Goal: Task Accomplishment & Management: Use online tool/utility

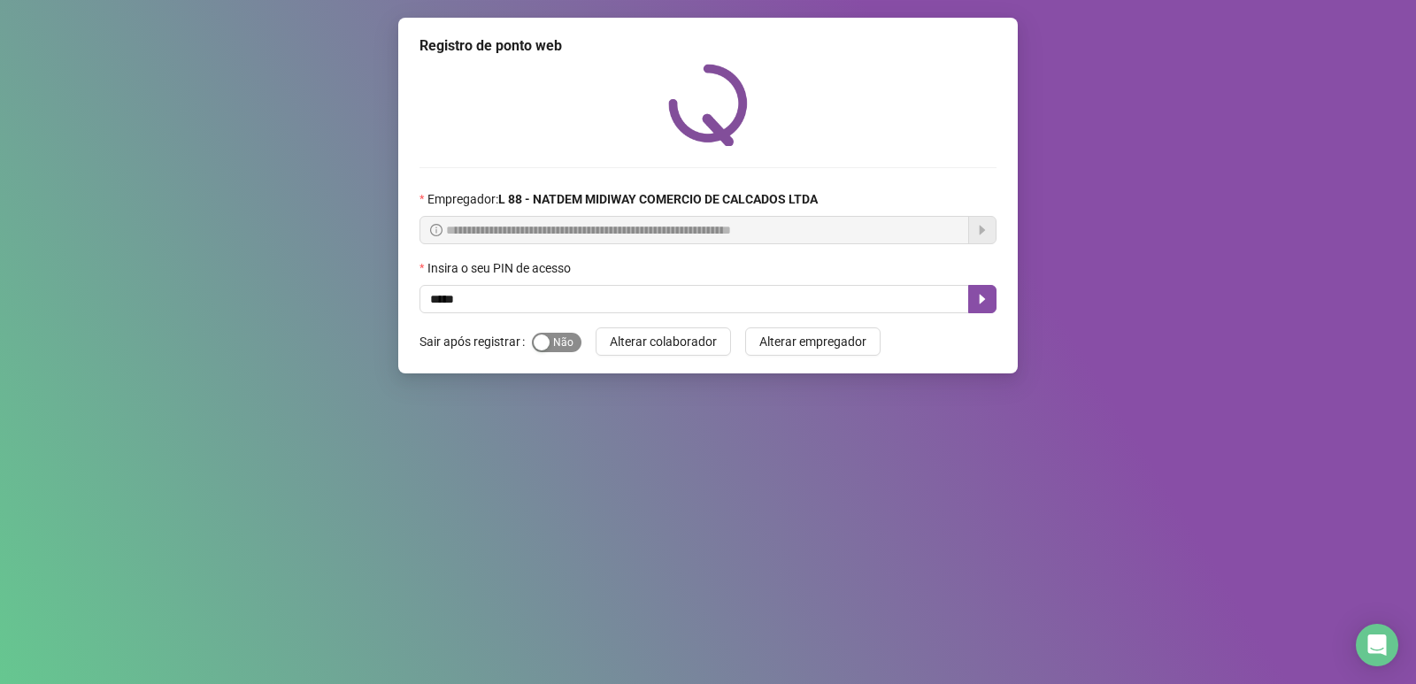
type input "*****"
drag, startPoint x: 554, startPoint y: 342, endPoint x: 828, endPoint y: 266, distance: 283.9
click at [560, 336] on span "Sim Não" at bounding box center [557, 342] width 50 height 19
click at [988, 299] on icon "caret-right" at bounding box center [983, 299] width 14 height 14
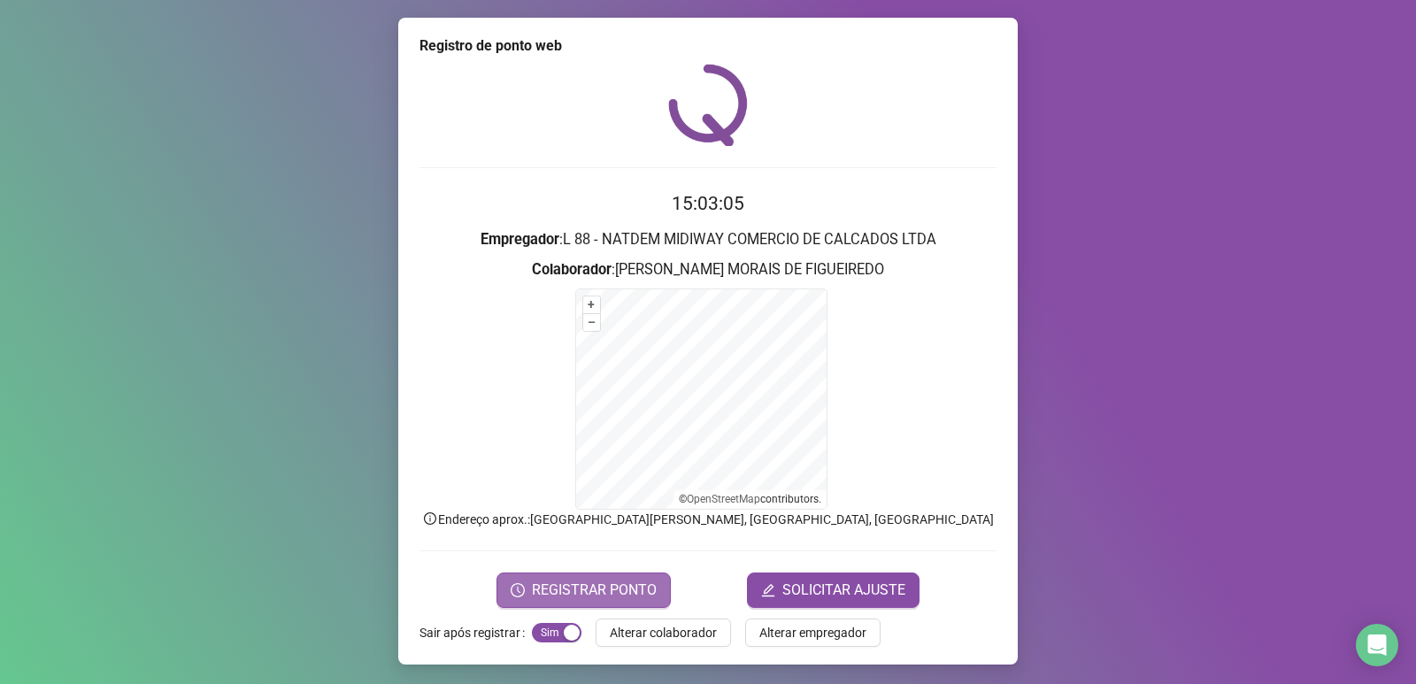
click at [543, 580] on span "REGISTRAR PONTO" at bounding box center [594, 590] width 125 height 21
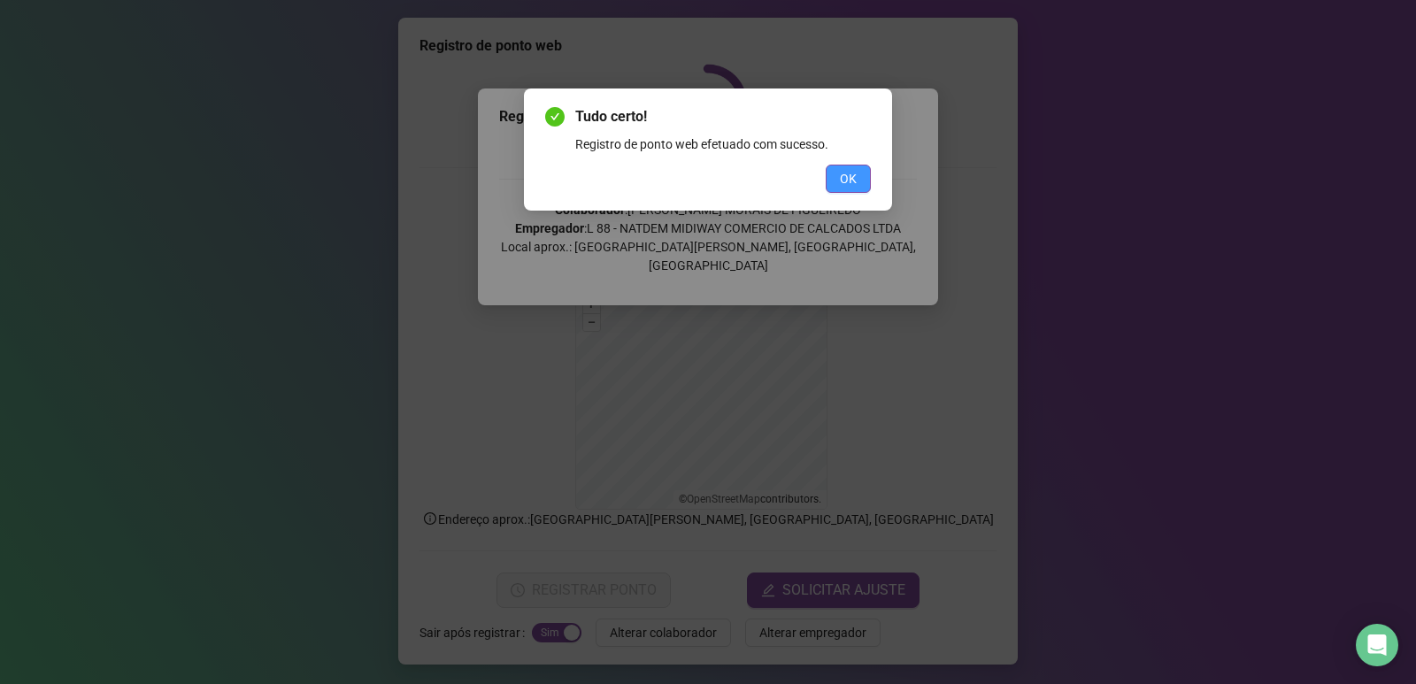
click at [860, 173] on button "OK" at bounding box center [848, 179] width 45 height 28
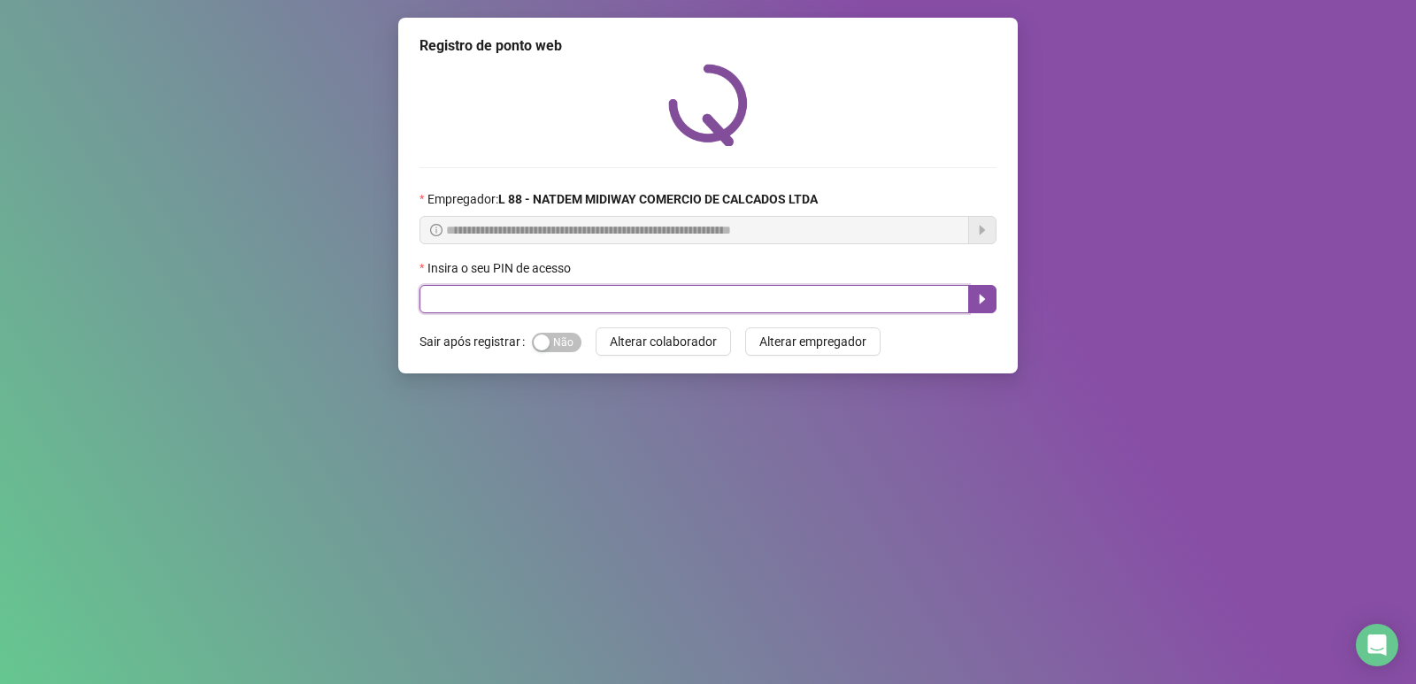
click at [643, 296] on input "text" at bounding box center [695, 299] width 550 height 28
drag, startPoint x: 545, startPoint y: 337, endPoint x: 558, endPoint y: 331, distance: 13.9
click at [545, 338] on div "button" at bounding box center [542, 343] width 16 height 16
click at [583, 295] on input "text" at bounding box center [695, 299] width 550 height 28
type input "*****"
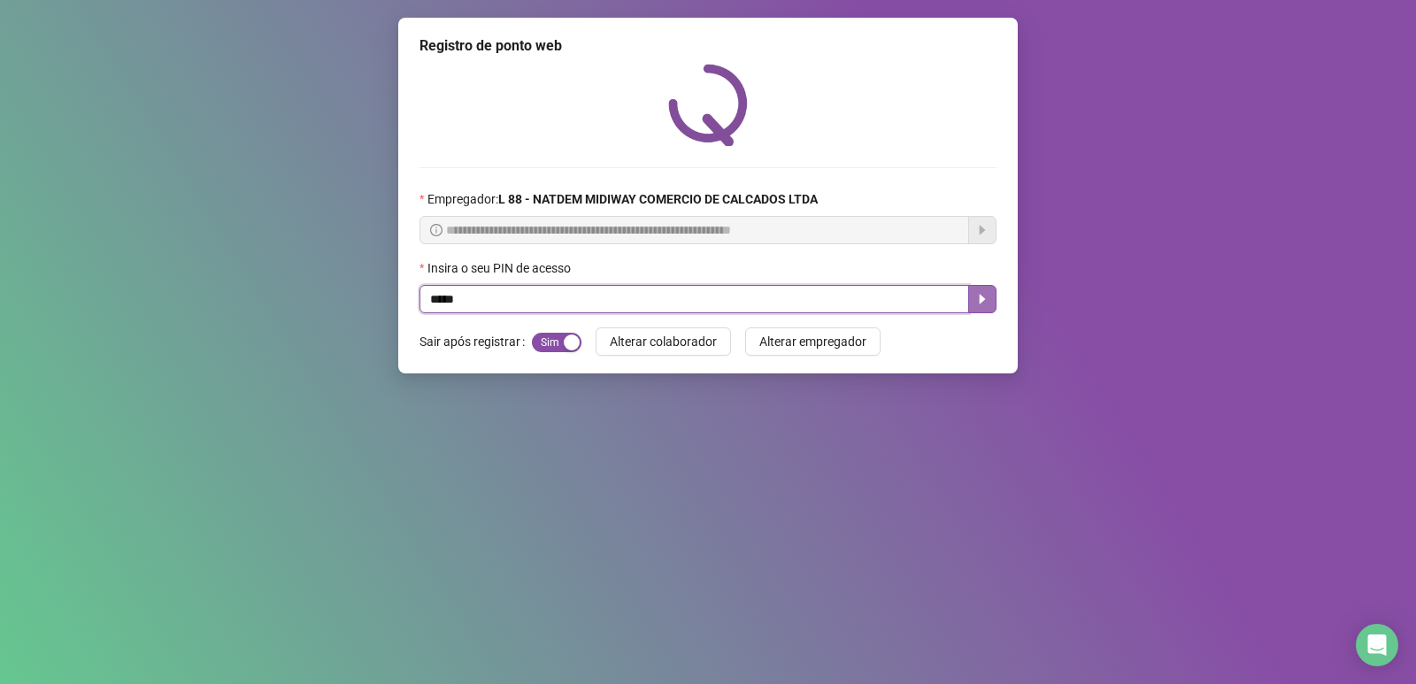
click at [981, 303] on icon "caret-right" at bounding box center [983, 300] width 6 height 10
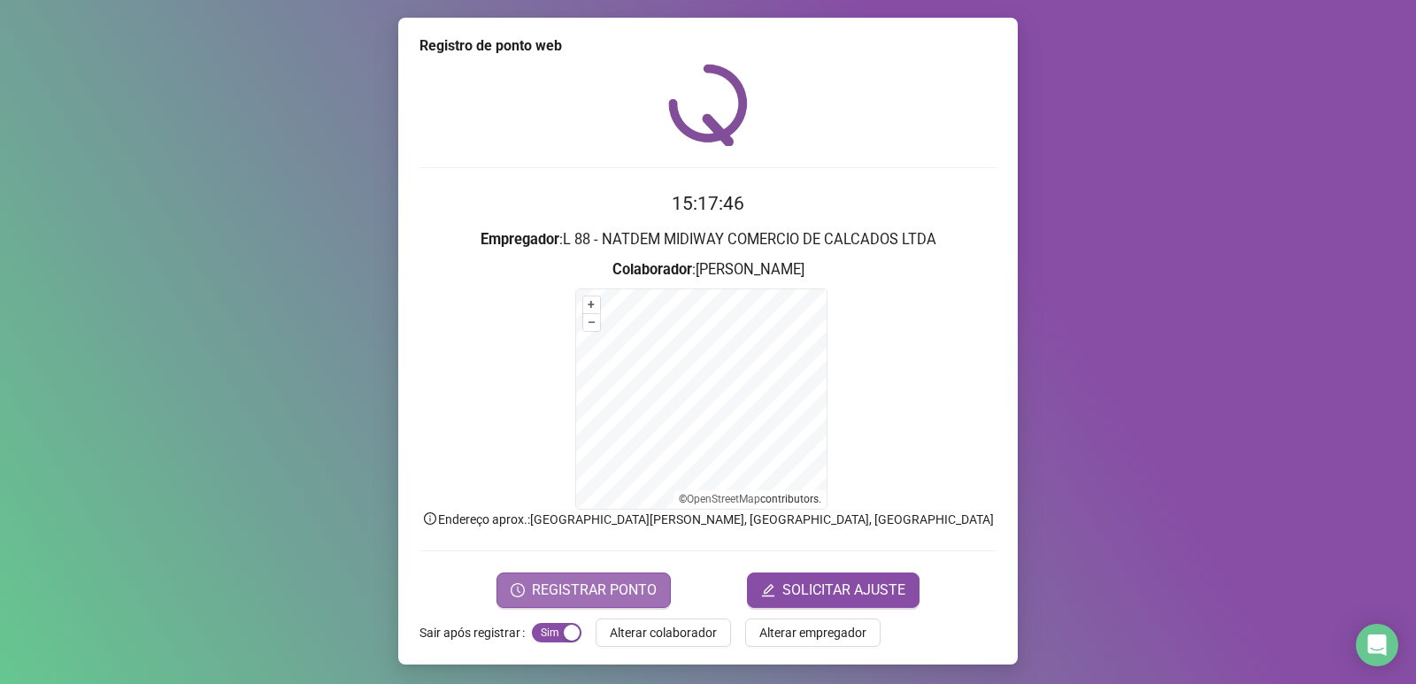
click at [580, 593] on span "REGISTRAR PONTO" at bounding box center [594, 590] width 125 height 21
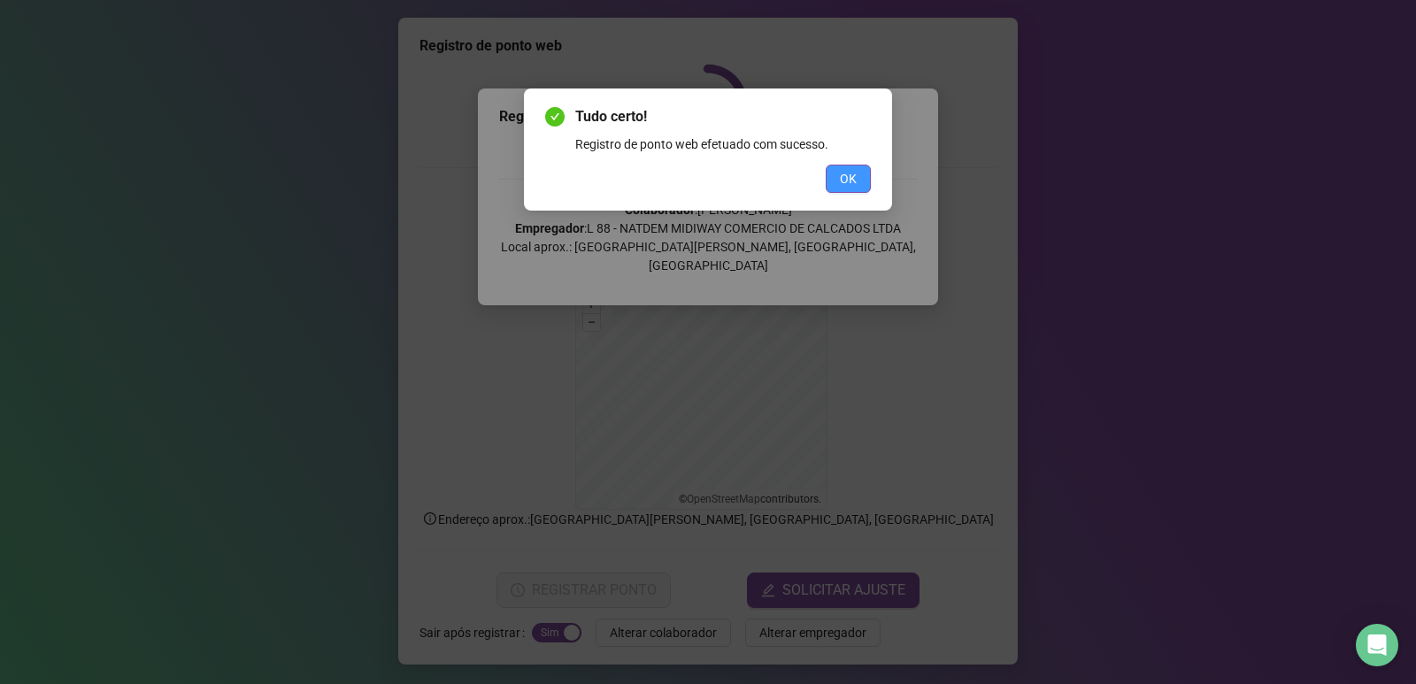
click at [855, 184] on span "OK" at bounding box center [848, 178] width 17 height 19
